Goal: Information Seeking & Learning: Learn about a topic

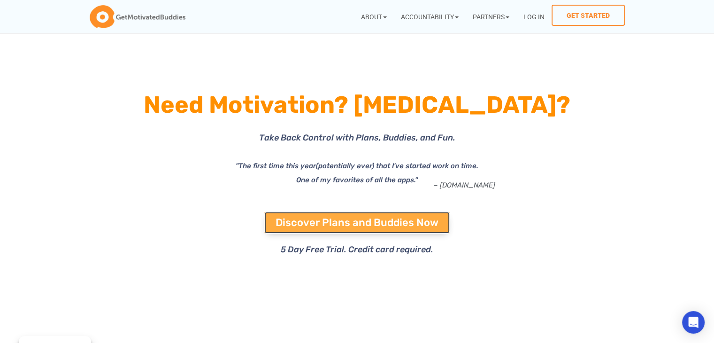
drag, startPoint x: 0, startPoint y: 0, endPoint x: 383, endPoint y: 231, distance: 447.8
click at [383, 231] on link "Discover Plans and Buddies Now" at bounding box center [356, 223] width 185 height 22
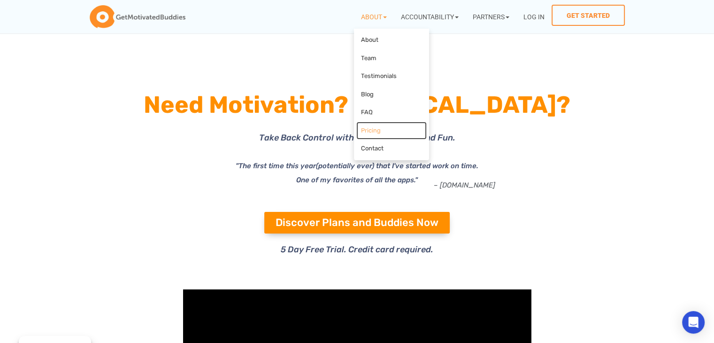
click at [368, 136] on link "Pricing" at bounding box center [391, 131] width 70 height 18
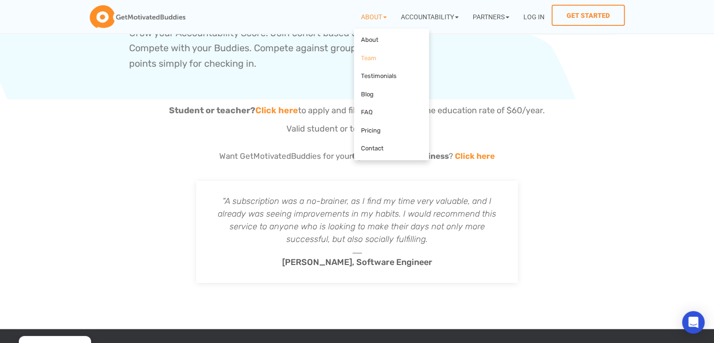
scroll to position [652, 0]
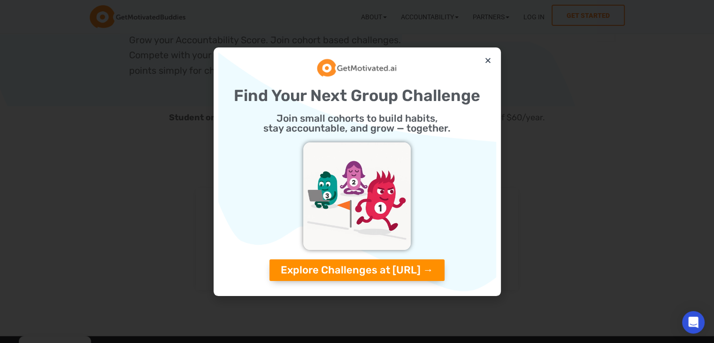
click at [489, 55] on div "Find Your Next Group Challenge Join small cohorts to build habits, stay account…" at bounding box center [357, 171] width 278 height 239
click at [486, 60] on icon "Close" at bounding box center [487, 60] width 7 height 7
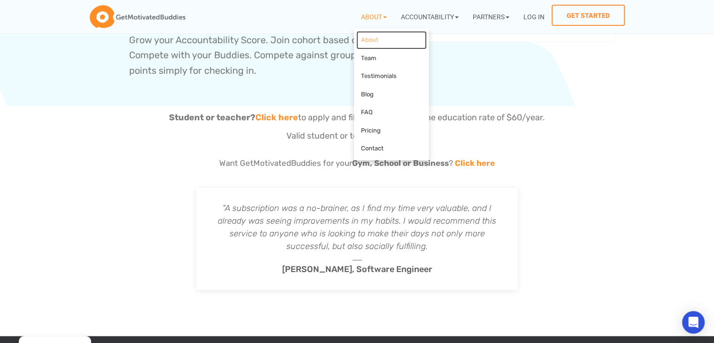
click at [373, 44] on link "About" at bounding box center [391, 40] width 70 height 18
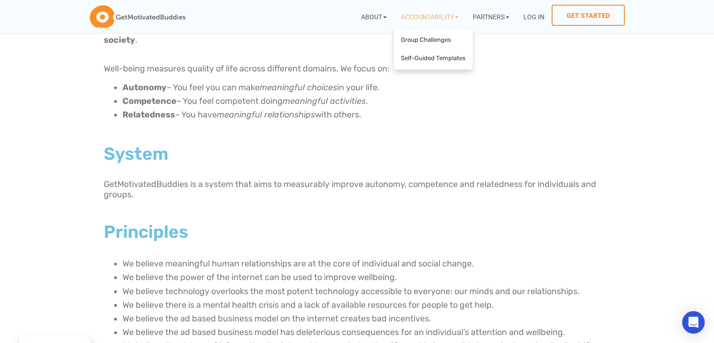
scroll to position [129, 0]
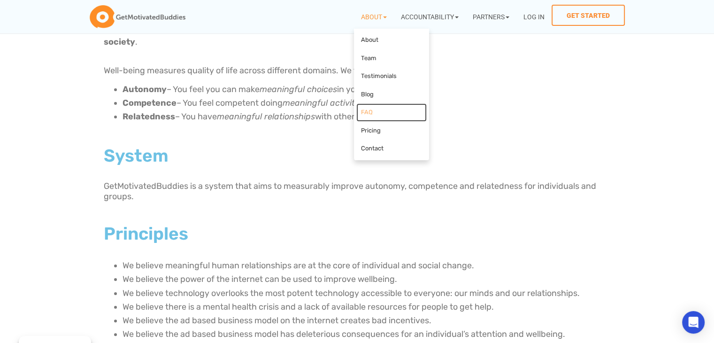
click at [375, 115] on link "FAQ" at bounding box center [391, 112] width 70 height 18
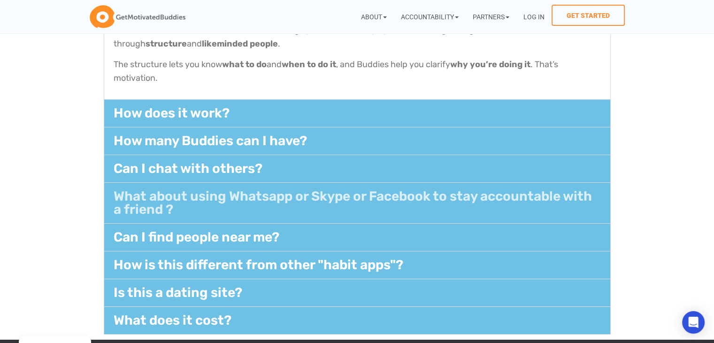
scroll to position [282, 0]
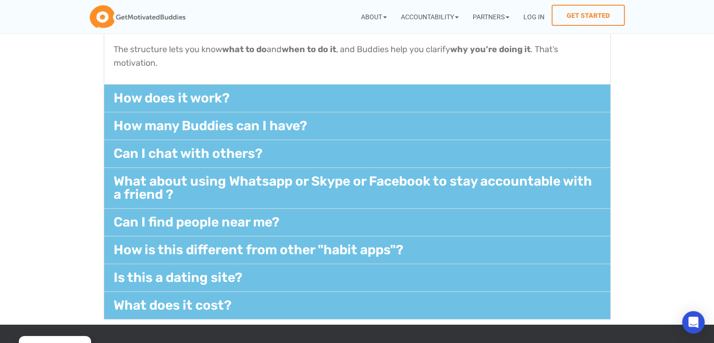
click at [287, 102] on div "How does it work?​" at bounding box center [357, 97] width 506 height 27
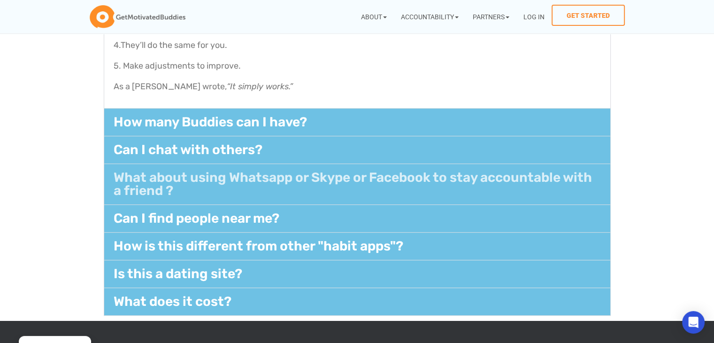
scroll to position [375, 0]
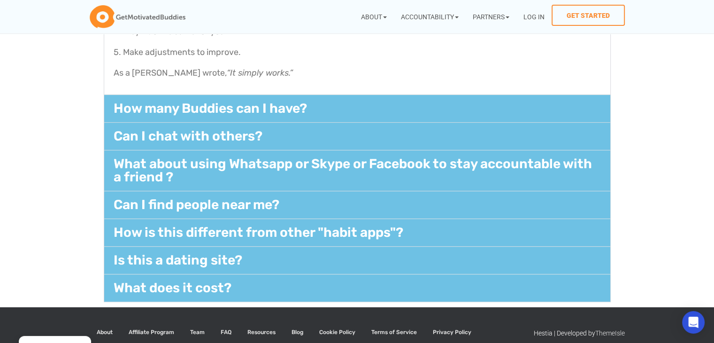
click at [273, 126] on div "Can I chat with others?​" at bounding box center [357, 135] width 506 height 27
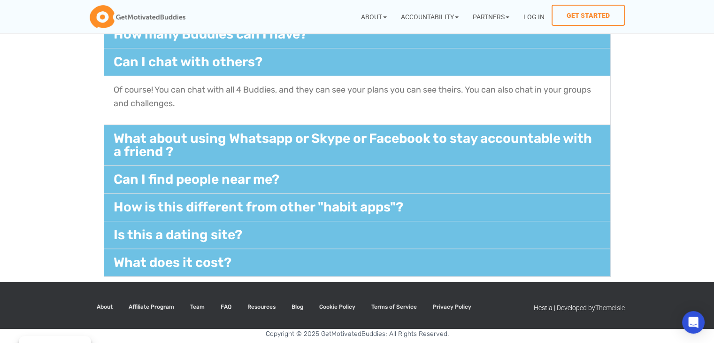
scroll to position [243, 0]
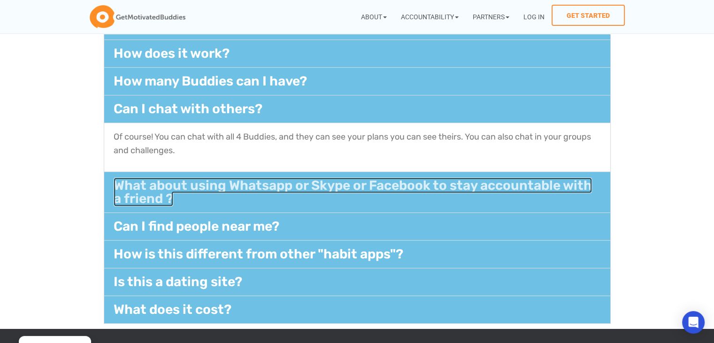
click at [361, 182] on link "What about using Whatsapp or Skype or Facebook to stay accountable with a frien…" at bounding box center [353, 191] width 478 height 29
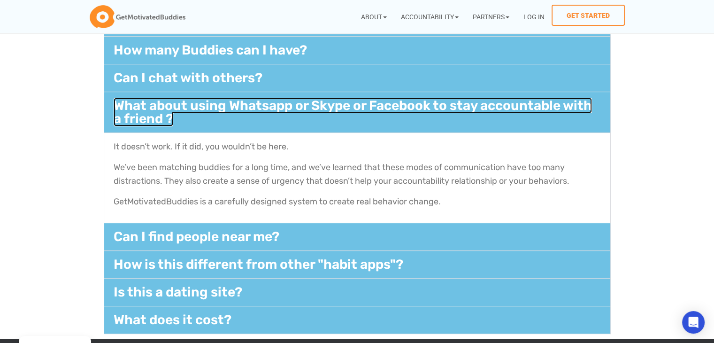
scroll to position [290, 0]
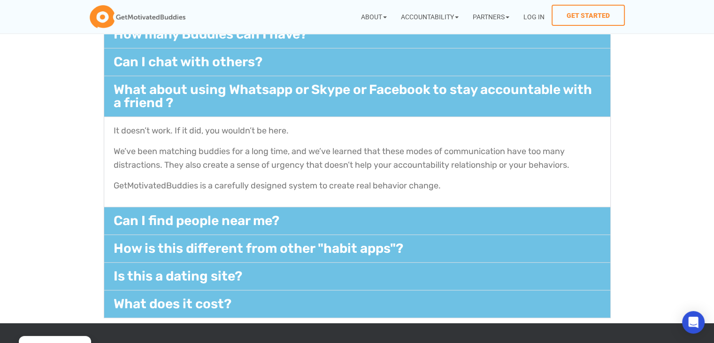
click at [320, 214] on div "Can I find people near me?​" at bounding box center [357, 220] width 506 height 27
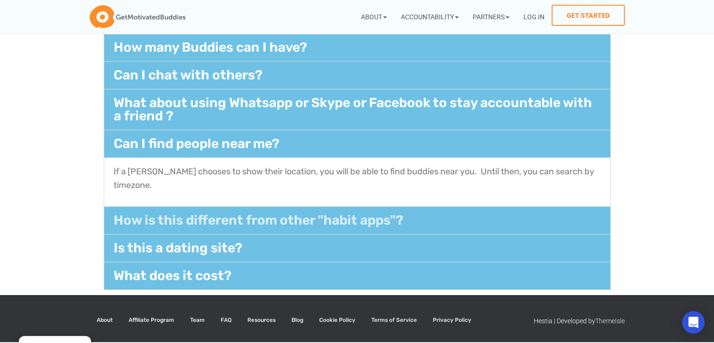
scroll to position [276, 0]
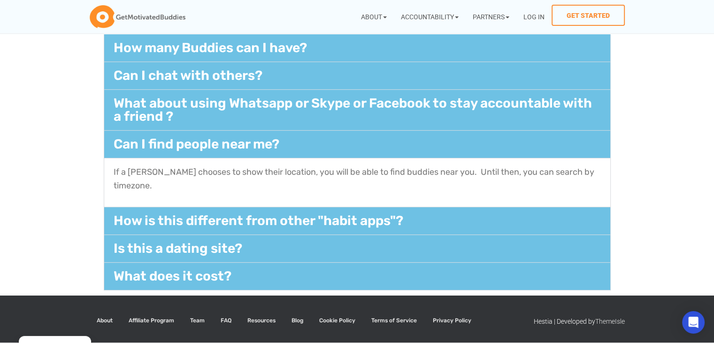
click at [310, 207] on div "How is this different from other "habit apps"?​" at bounding box center [357, 220] width 506 height 27
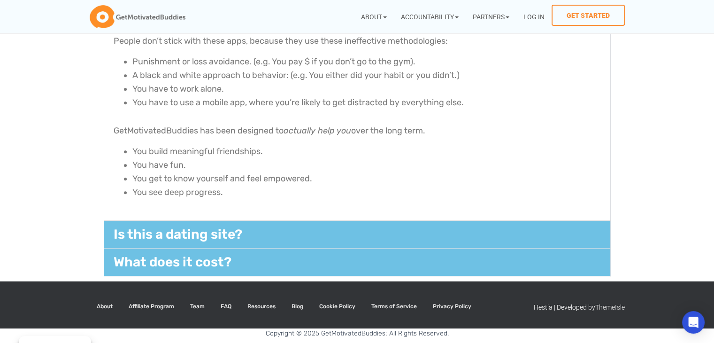
click at [294, 227] on div "Is this a dating site?" at bounding box center [357, 234] width 506 height 27
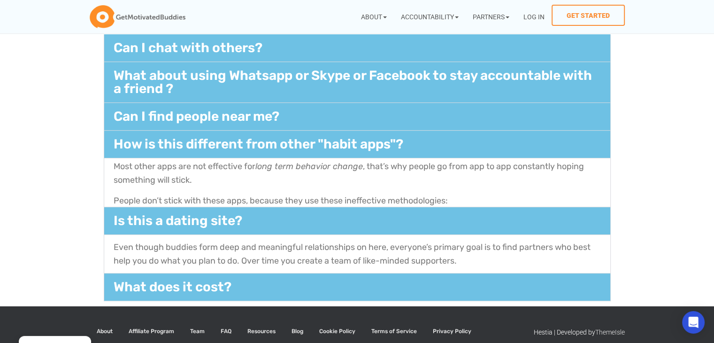
scroll to position [290, 0]
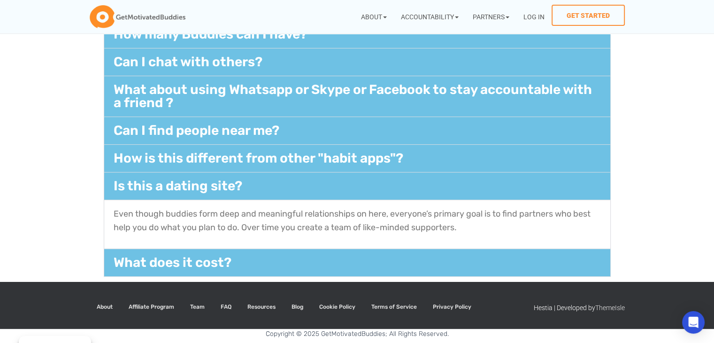
click at [275, 260] on div "What does it cost?" at bounding box center [357, 262] width 506 height 27
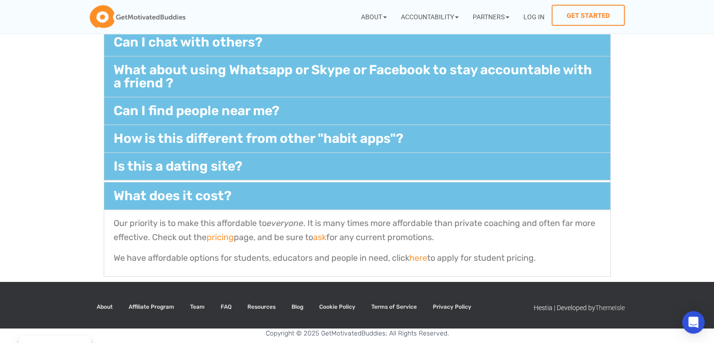
scroll to position [311, 0]
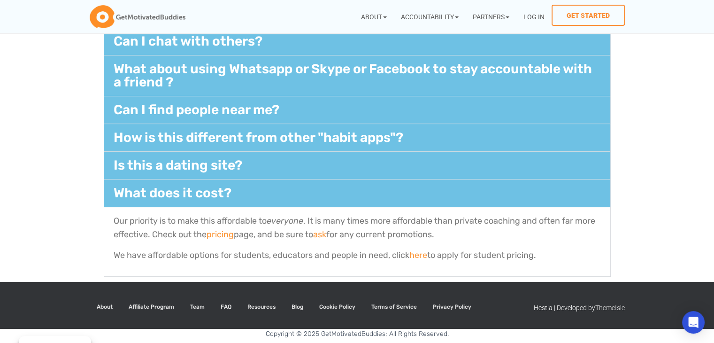
click at [27, 76] on section "What is GetMotivatedBuddies?​ GetMotivatedBuddies is a social behavior change p…" at bounding box center [357, 110] width 714 height 342
click at [96, 17] on img at bounding box center [138, 16] width 96 height 23
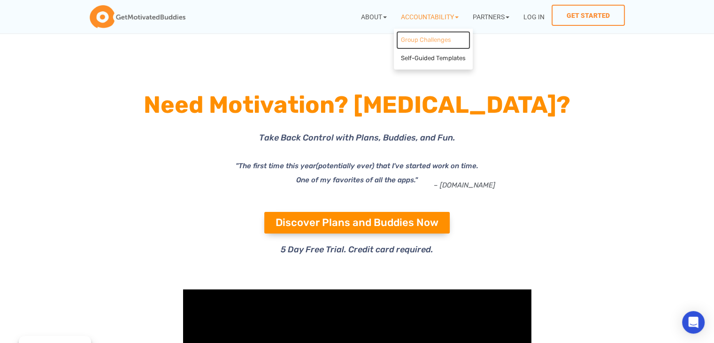
click at [444, 40] on link "Group Challenges" at bounding box center [433, 40] width 74 height 18
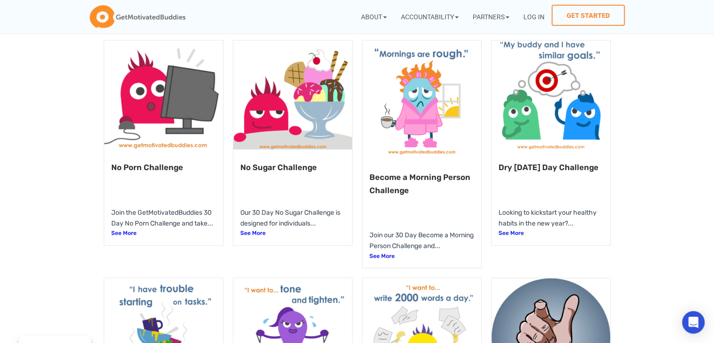
scroll to position [422, 0]
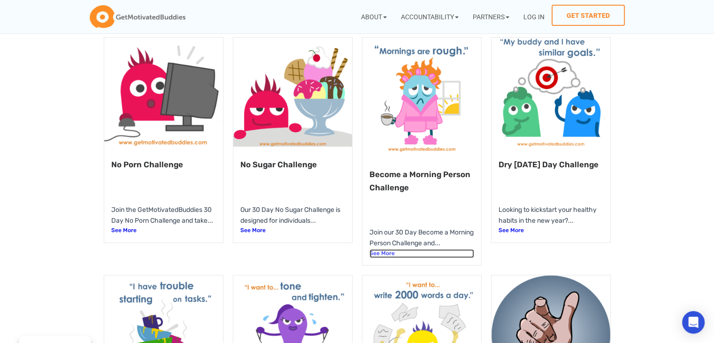
click at [381, 258] on link "See More" at bounding box center [421, 253] width 105 height 9
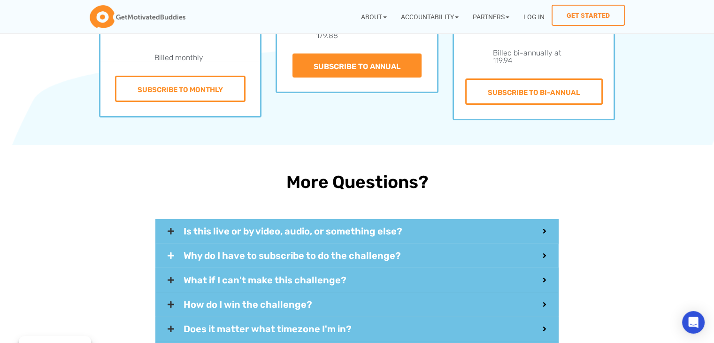
scroll to position [3144, 0]
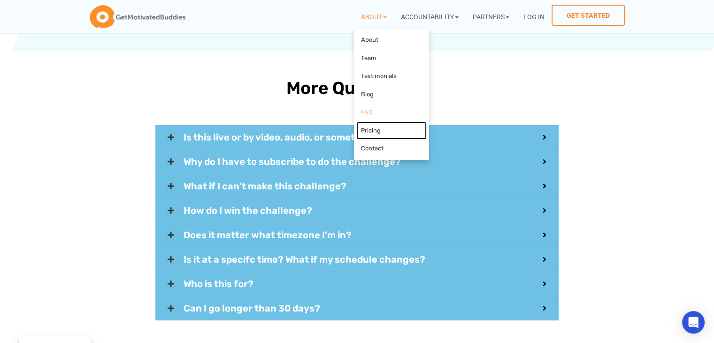
click at [405, 121] on ul "About Team Testimonials Blog FAQ Pricing Contact" at bounding box center [391, 94] width 75 height 131
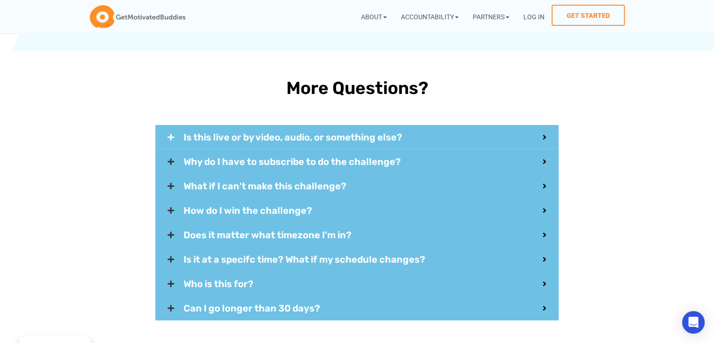
click at [457, 132] on span "Is this live or by video, audio, or something else?" at bounding box center [362, 136] width 359 height 9
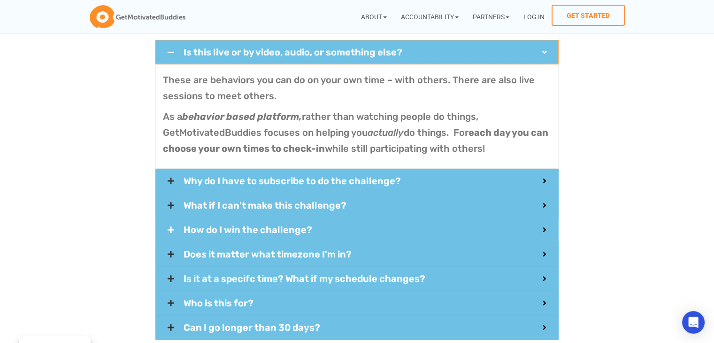
scroll to position [3238, 0]
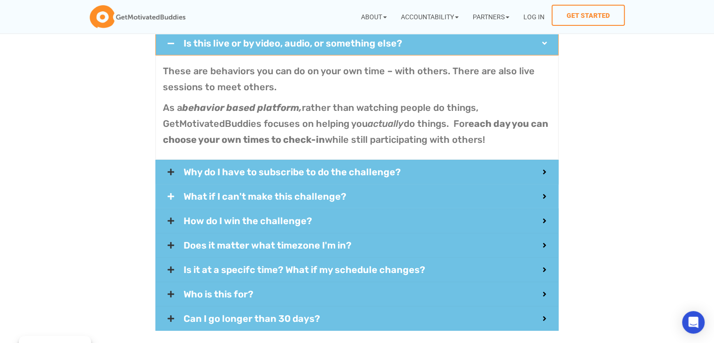
click at [387, 191] on span "What if I can't make this challenge?" at bounding box center [362, 195] width 359 height 9
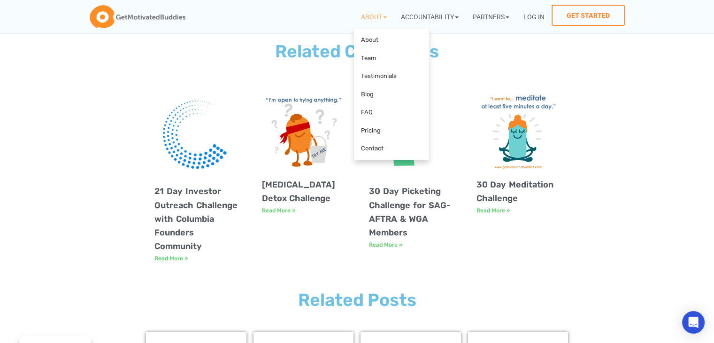
scroll to position [4036, 0]
